Goal: Information Seeking & Learning: Learn about a topic

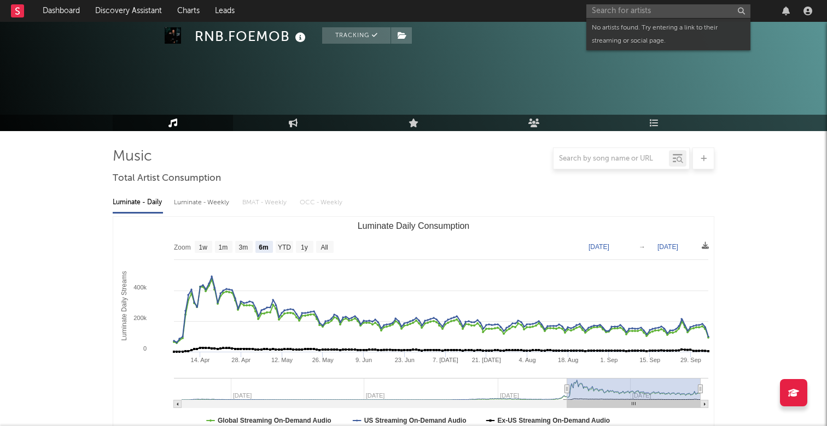
select select "6m"
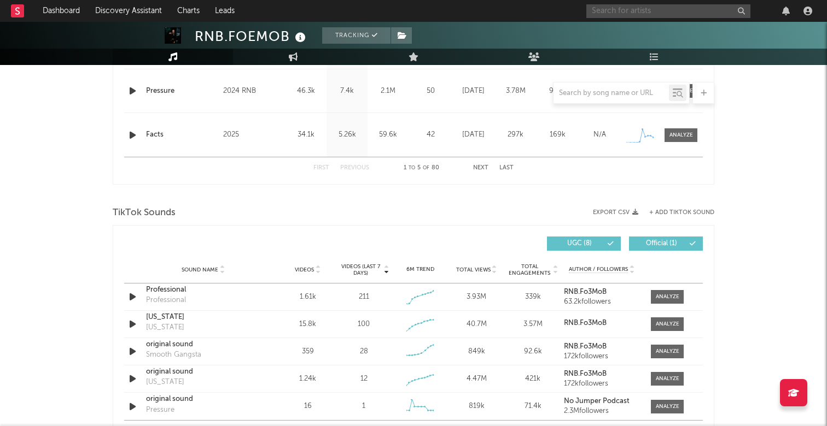
click at [629, 9] on input "text" at bounding box center [668, 11] width 164 height 14
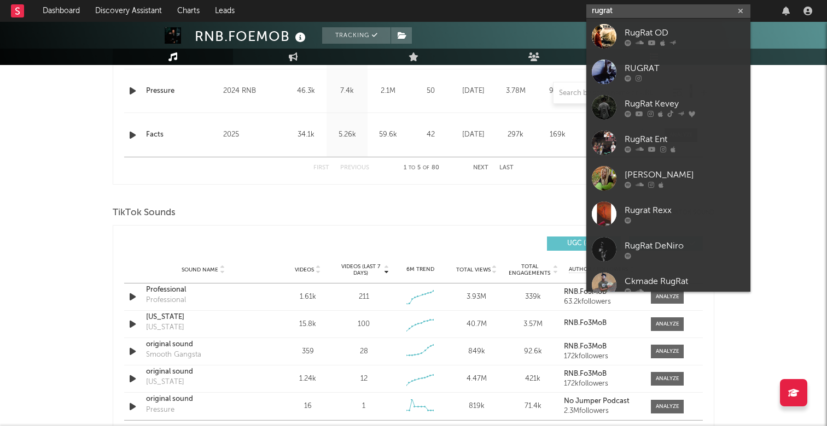
click at [592, 8] on input "rugrat" at bounding box center [668, 11] width 164 height 14
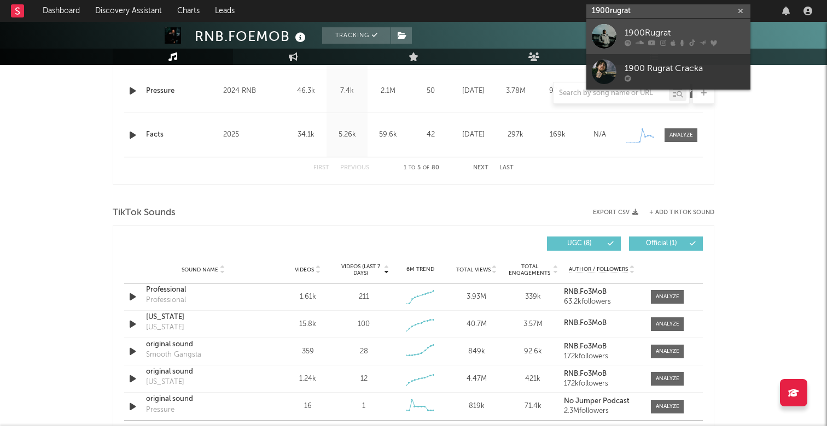
type input "1900rugrat"
click at [685, 33] on div "1900Rugrat" at bounding box center [684, 32] width 120 height 13
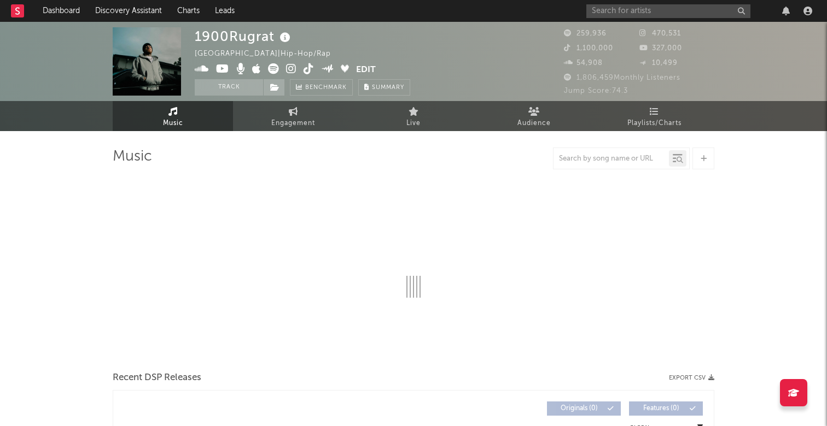
select select "6m"
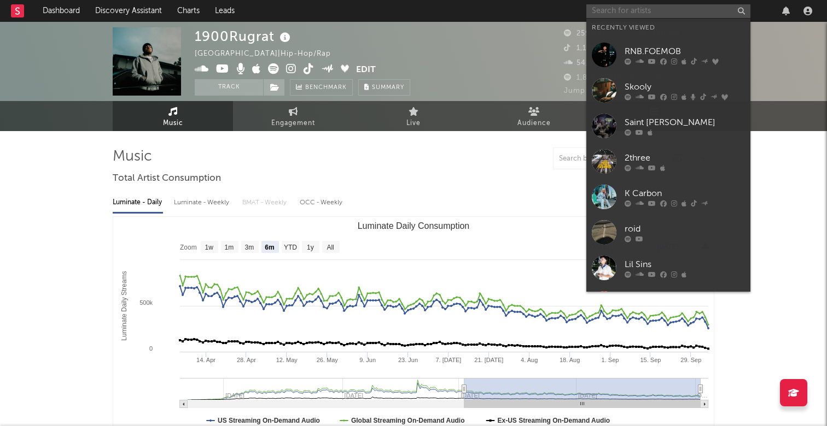
click at [688, 12] on input "text" at bounding box center [668, 11] width 164 height 14
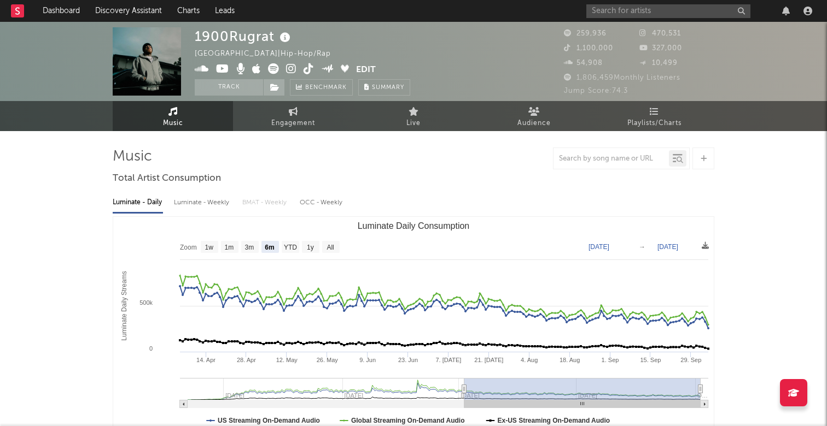
click at [476, 73] on div "1900Rugrat [GEOGRAPHIC_DATA] | Hip-Hop/Rap Edit Track Benchmark Summary" at bounding box center [372, 61] width 355 height 68
click at [486, 192] on div "Luminate - Daily Luminate - Weekly BMAT - Weekly OCC - Weekly Zoom 1w 1m 3m 6m …" at bounding box center [413, 313] width 601 height 251
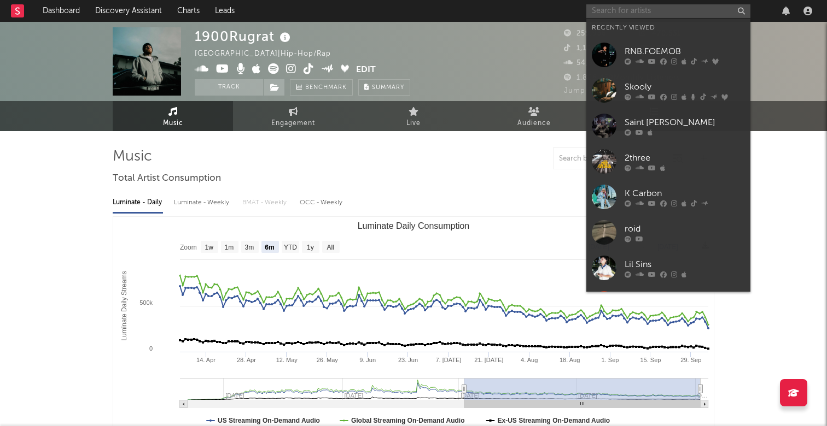
click at [679, 8] on input "text" at bounding box center [668, 11] width 164 height 14
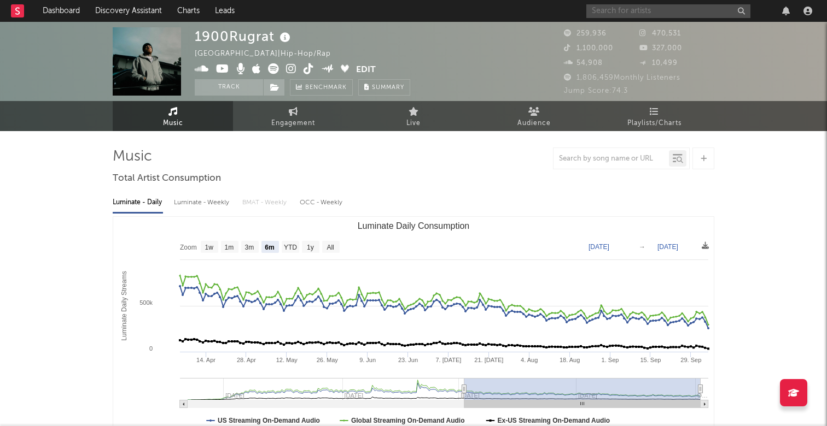
click at [633, 10] on input "text" at bounding box center [668, 11] width 164 height 14
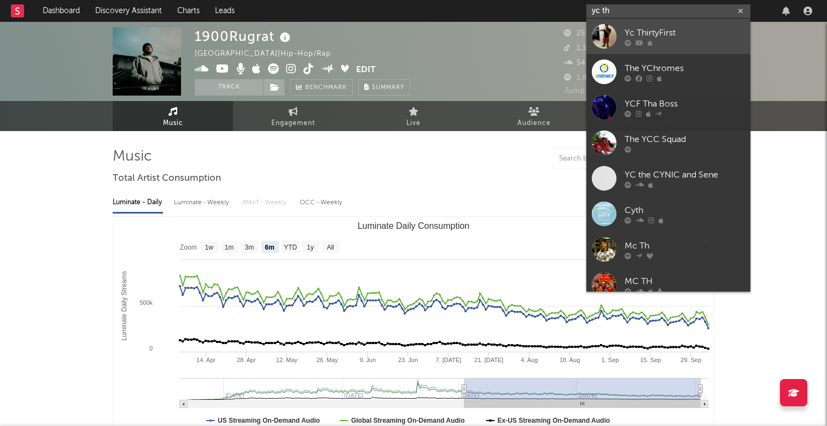
type input "yc th"
click at [686, 45] on div at bounding box center [684, 42] width 120 height 7
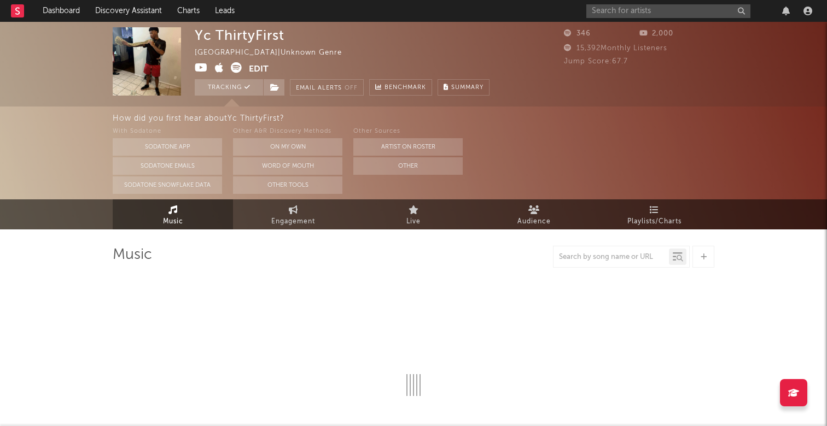
select select "1w"
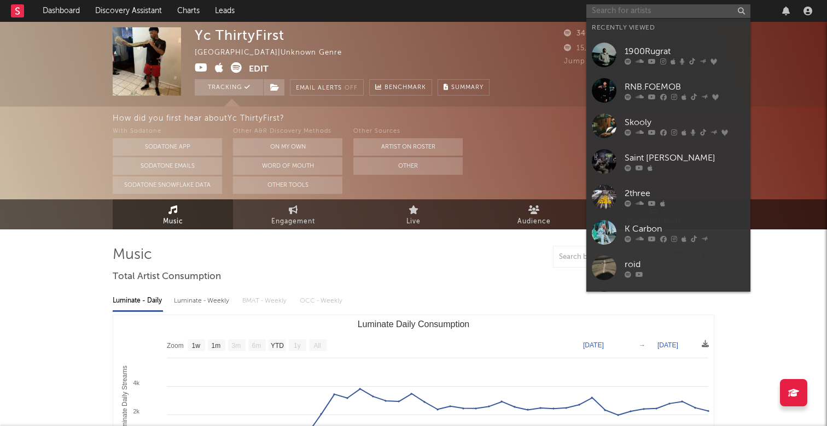
click at [682, 12] on input "text" at bounding box center [668, 11] width 164 height 14
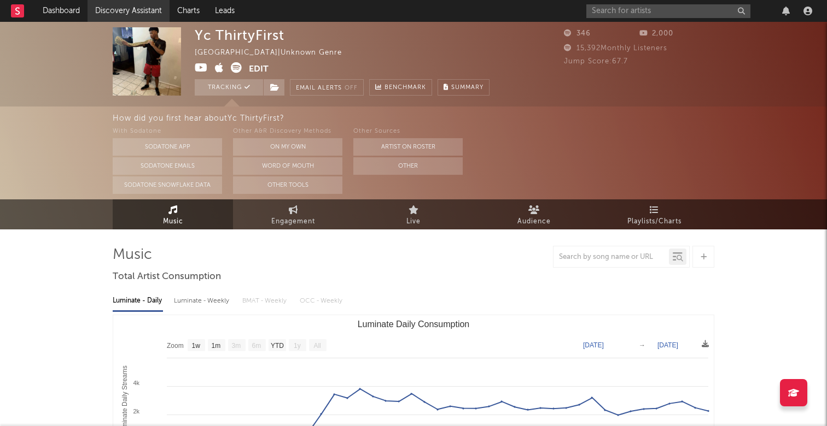
click at [135, 14] on link "Discovery Assistant" at bounding box center [128, 11] width 82 height 22
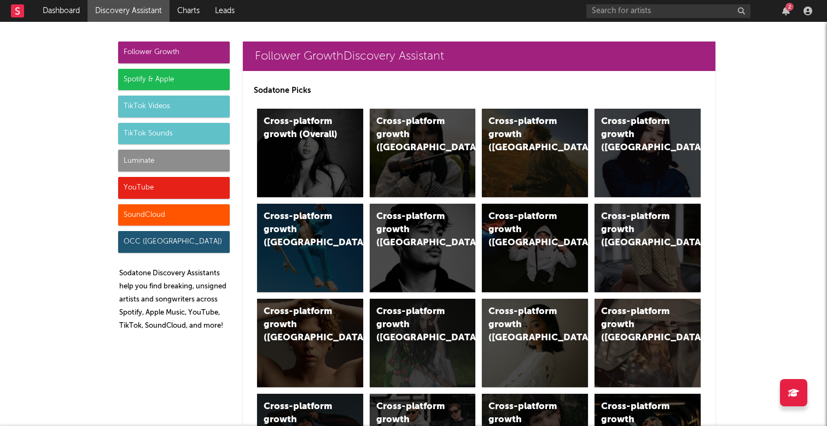
click at [160, 184] on div "YouTube" at bounding box center [174, 188] width 112 height 22
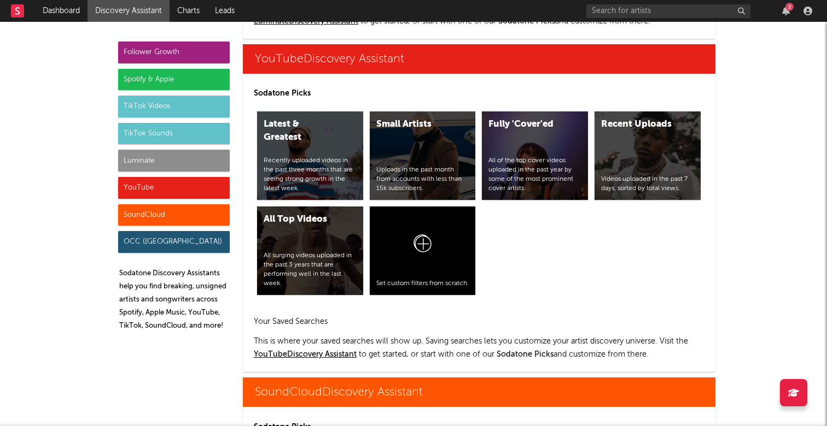
scroll to position [6055, 0]
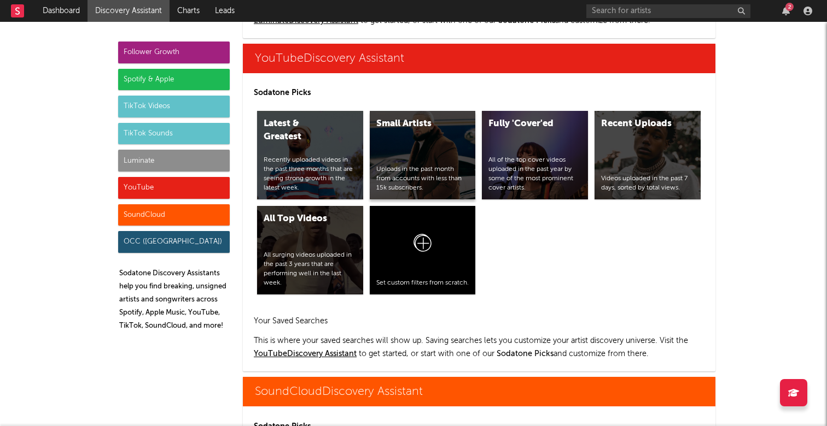
click at [407, 139] on div "Small Artists Uploads in the past month from accounts with less than 15k subscr…" at bounding box center [423, 155] width 106 height 89
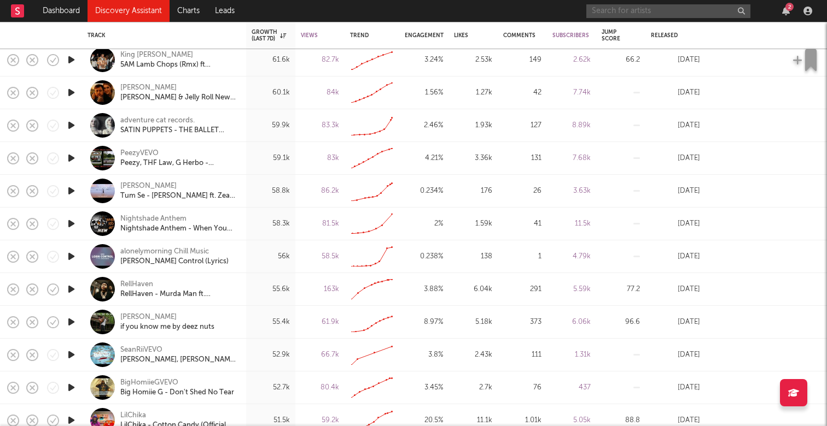
click at [685, 13] on input "text" at bounding box center [668, 11] width 164 height 14
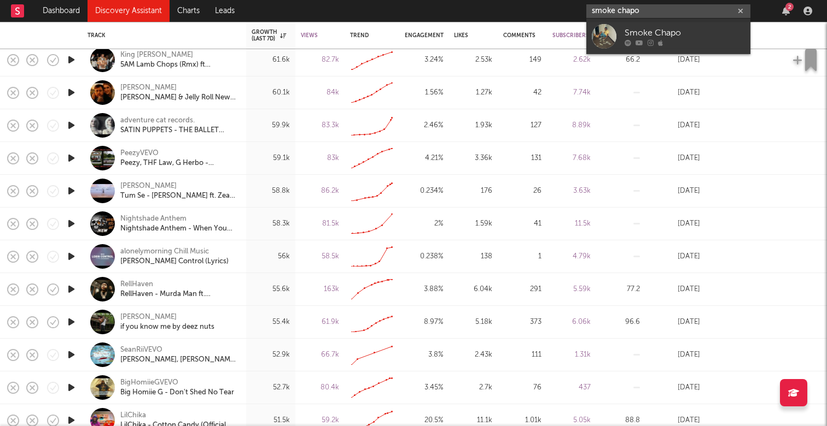
type input "smoke chaco"
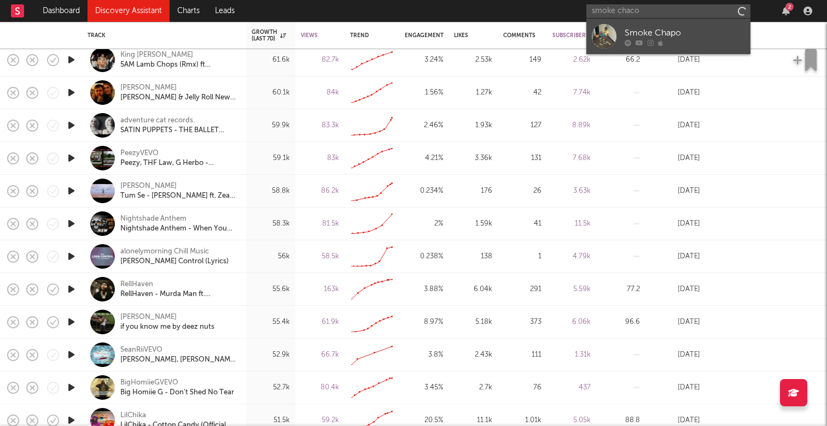
drag, startPoint x: 685, startPoint y: 13, endPoint x: 689, endPoint y: 36, distance: 23.5
click at [689, 36] on div "Smoke Chapo" at bounding box center [684, 32] width 120 height 13
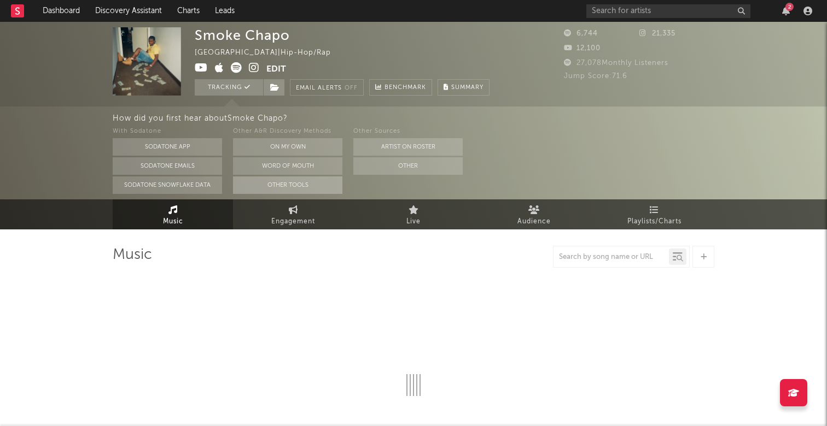
select select "6m"
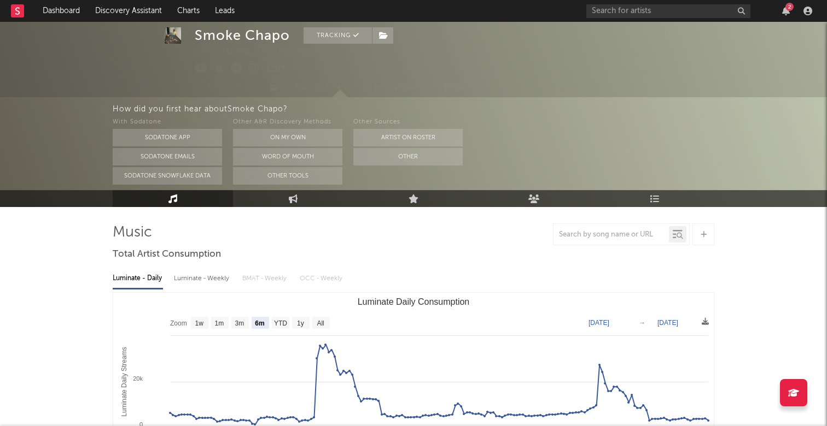
scroll to position [37, 0]
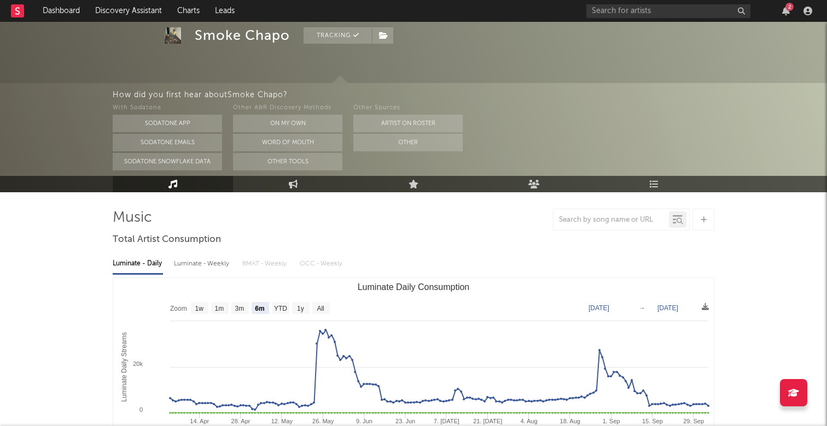
click at [344, 83] on div "How did you first hear about [PERSON_NAME] ? With Sodatone Sodatone App Sodaton…" at bounding box center [470, 129] width 714 height 93
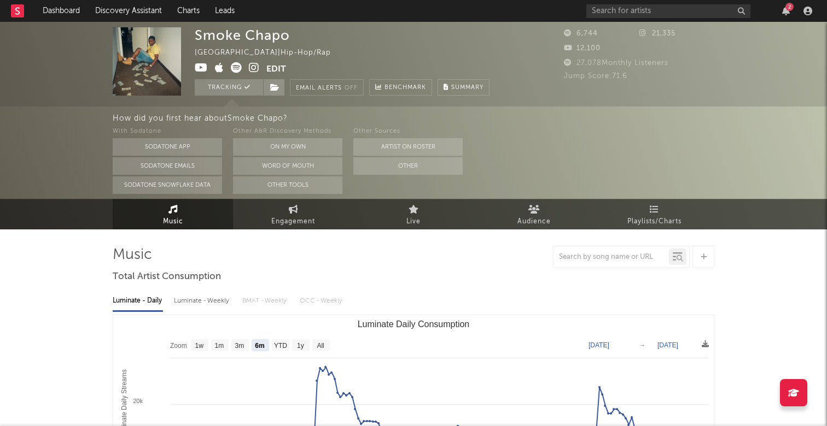
scroll to position [0, 0]
click at [652, 14] on input "text" at bounding box center [668, 11] width 164 height 14
click at [593, 10] on input "[PERSON_NAME]" at bounding box center [668, 11] width 164 height 14
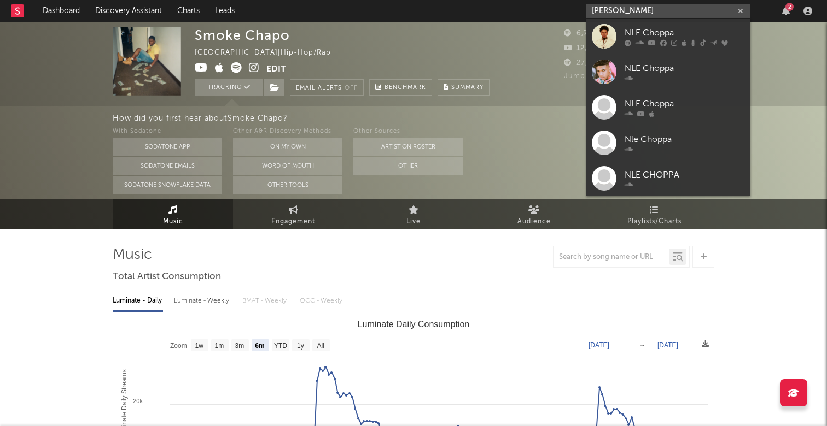
click at [596, 11] on input "[PERSON_NAME]" at bounding box center [668, 11] width 164 height 14
type input "[PERSON_NAME]"
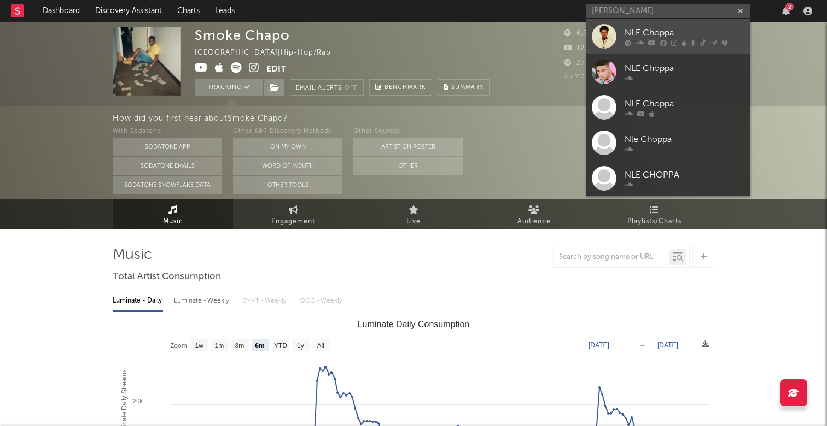
click at [648, 20] on link "NLE Choppa" at bounding box center [668, 37] width 164 height 36
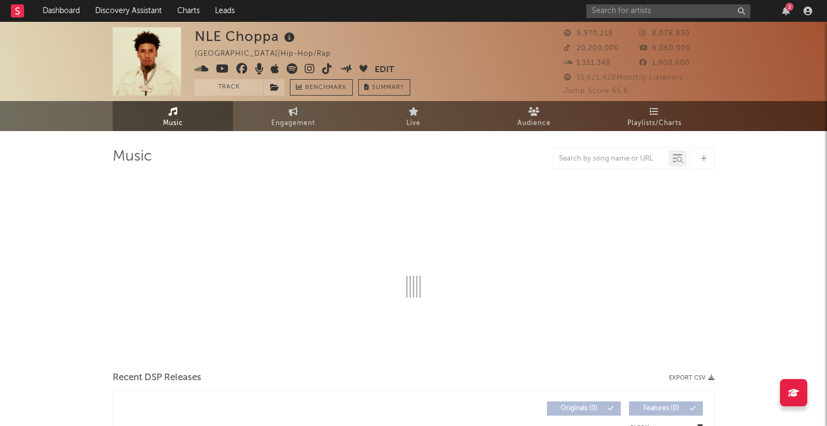
select select "6m"
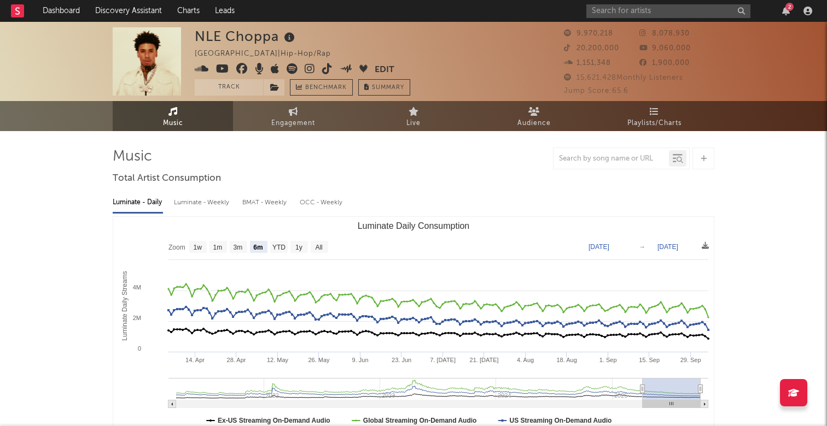
click at [786, 5] on div "2" at bounding box center [789, 7] width 8 height 8
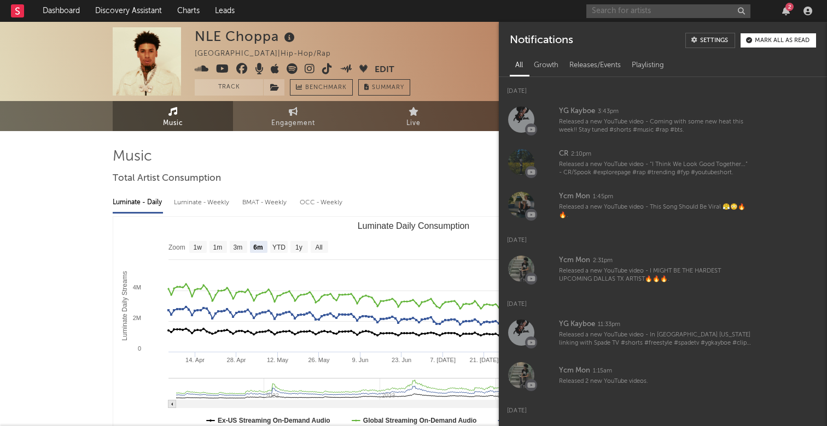
click at [676, 17] on input "text" at bounding box center [668, 11] width 164 height 14
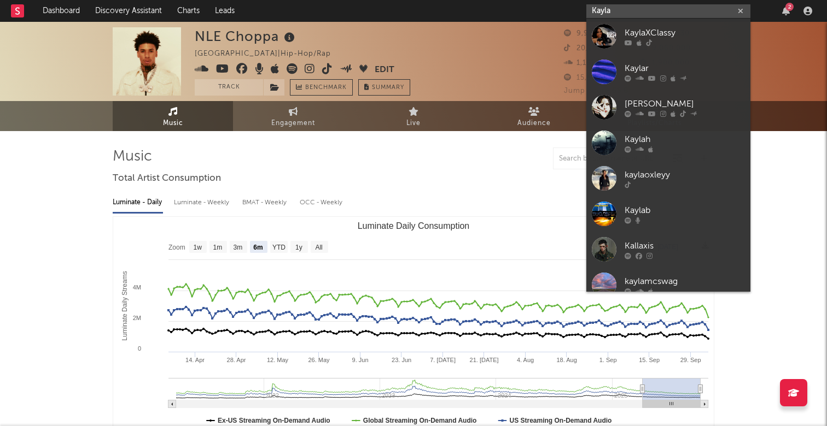
type input "Kayla"
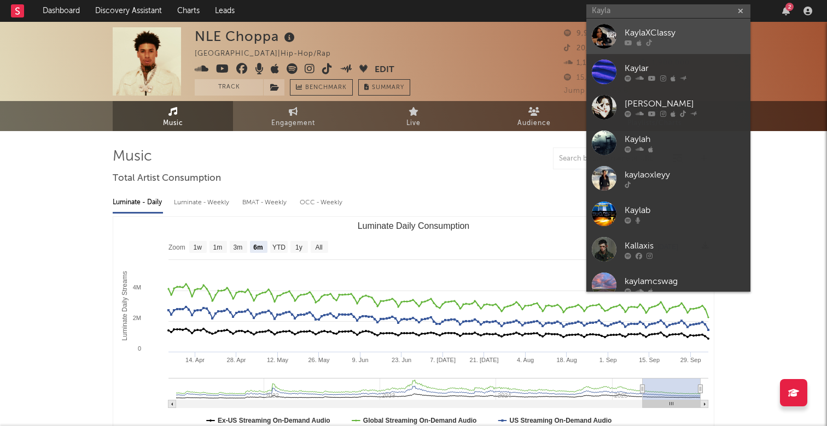
drag, startPoint x: 676, startPoint y: 17, endPoint x: 702, endPoint y: 44, distance: 37.9
click at [702, 44] on div at bounding box center [684, 42] width 120 height 7
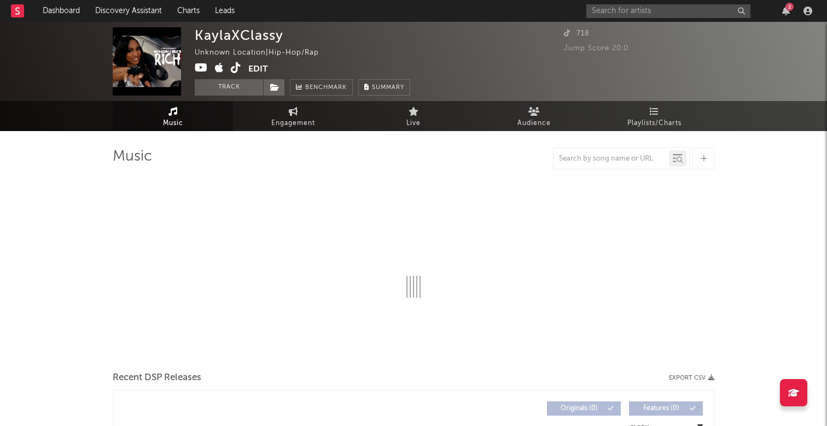
select select "1w"
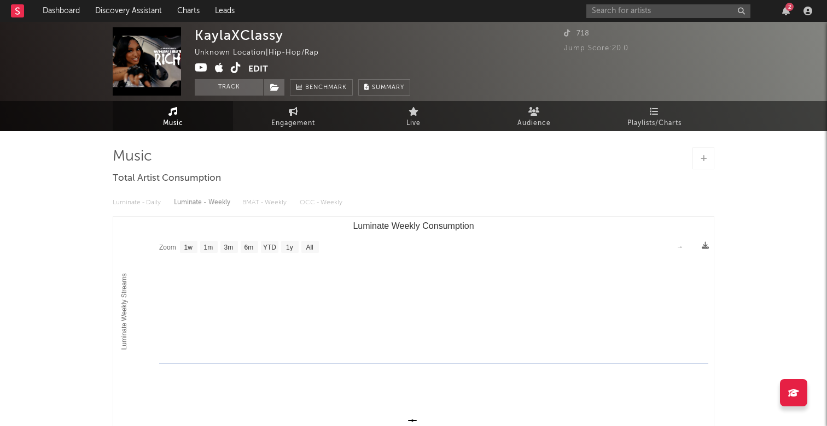
click at [790, 8] on div "2" at bounding box center [789, 7] width 8 height 8
click at [430, 63] on div "KaylaXClassy Unknown Location | Hip-Hop/Rap Edit Track Benchmark Summary" at bounding box center [372, 61] width 355 height 68
click at [628, 8] on input "text" at bounding box center [668, 11] width 164 height 14
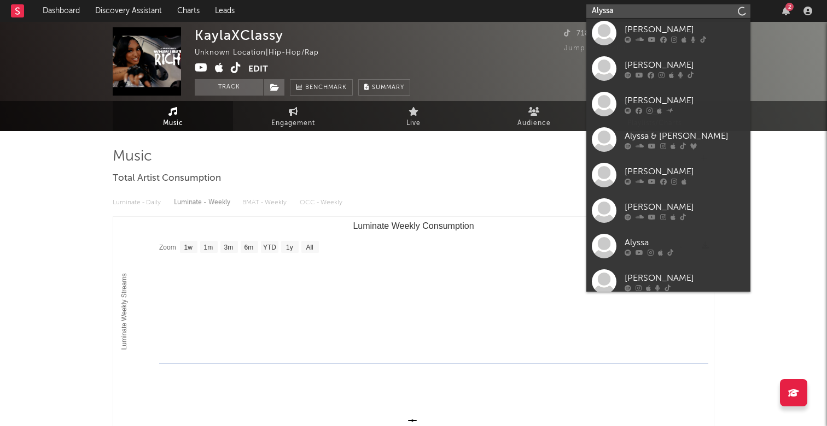
scroll to position [153, 0]
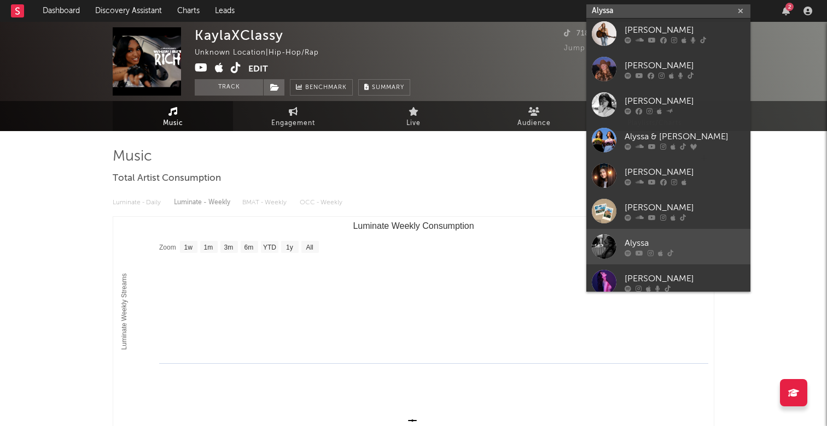
type input "Alyssa"
click at [665, 229] on link "Alyssa" at bounding box center [668, 247] width 164 height 36
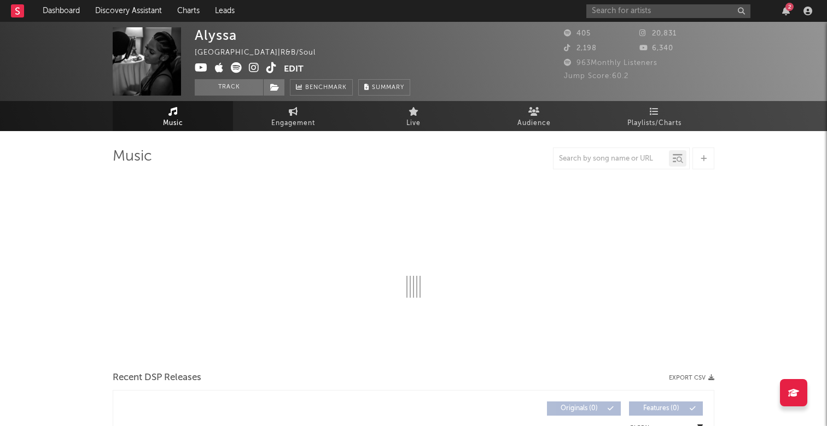
select select "1w"
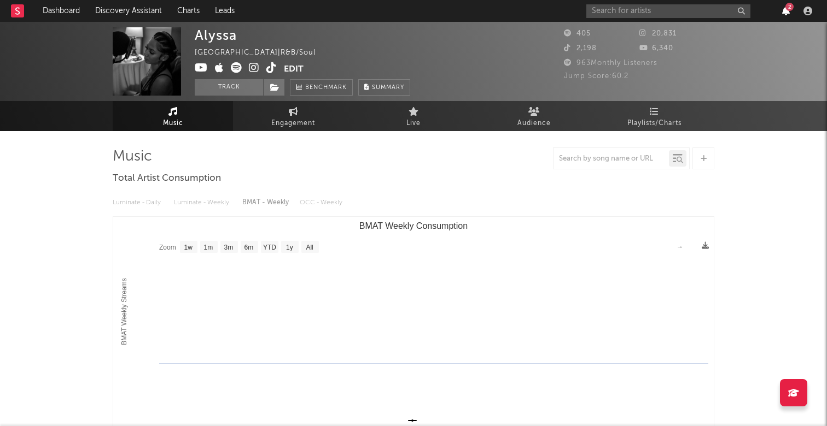
click at [784, 10] on icon "button" at bounding box center [786, 11] width 8 height 9
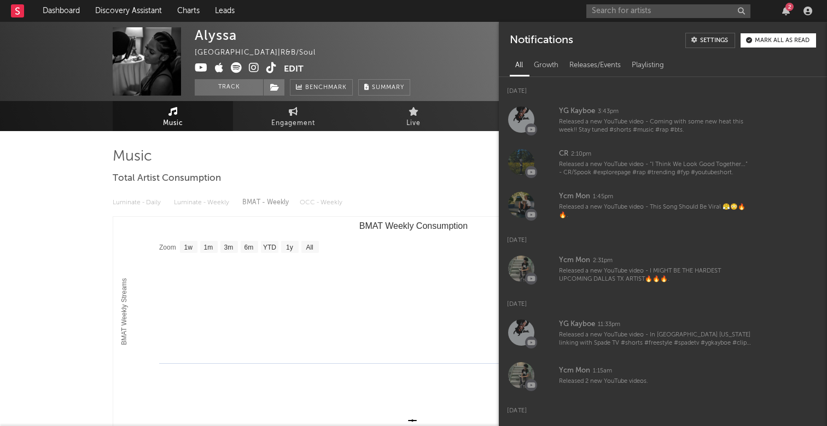
click at [559, 7] on nav "Dashboard Discovery Assistant Charts Leads 2" at bounding box center [413, 11] width 827 height 22
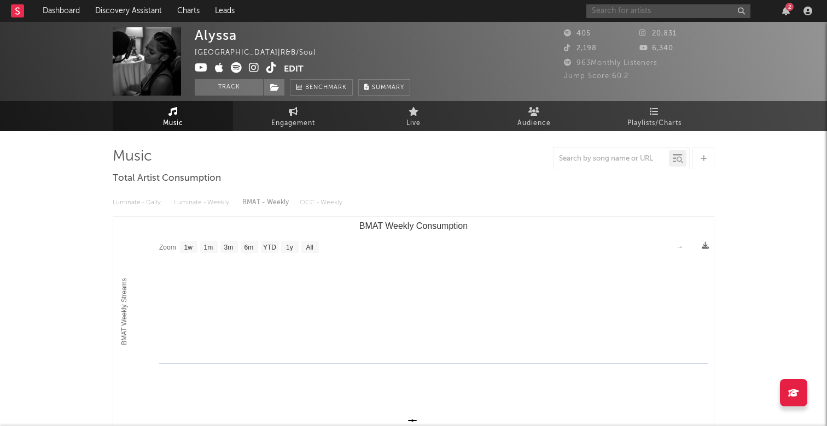
click at [681, 10] on input "text" at bounding box center [668, 11] width 164 height 14
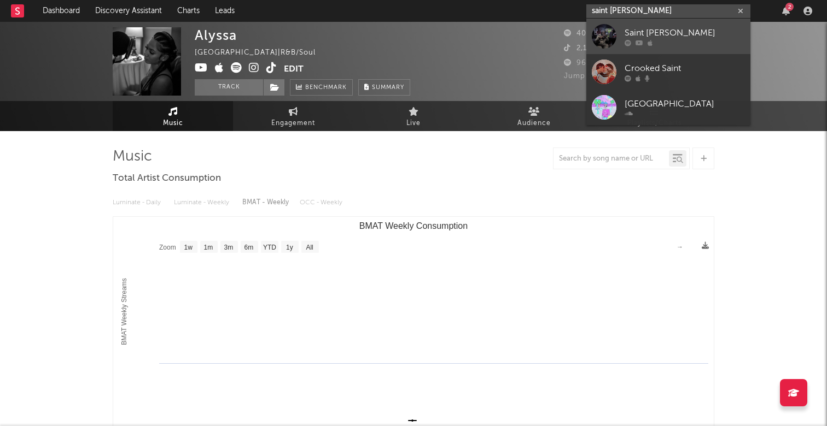
type input "saint [PERSON_NAME]"
click at [651, 30] on div "Saint [PERSON_NAME]" at bounding box center [684, 32] width 120 height 13
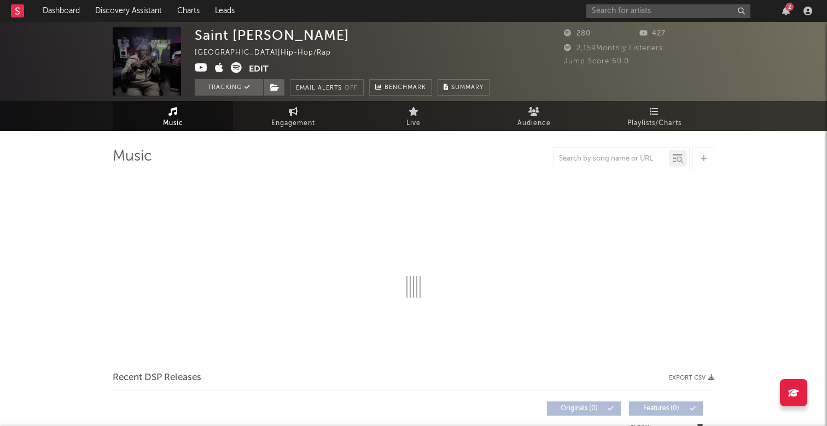
select select "6m"
